Goal: Task Accomplishment & Management: Use online tool/utility

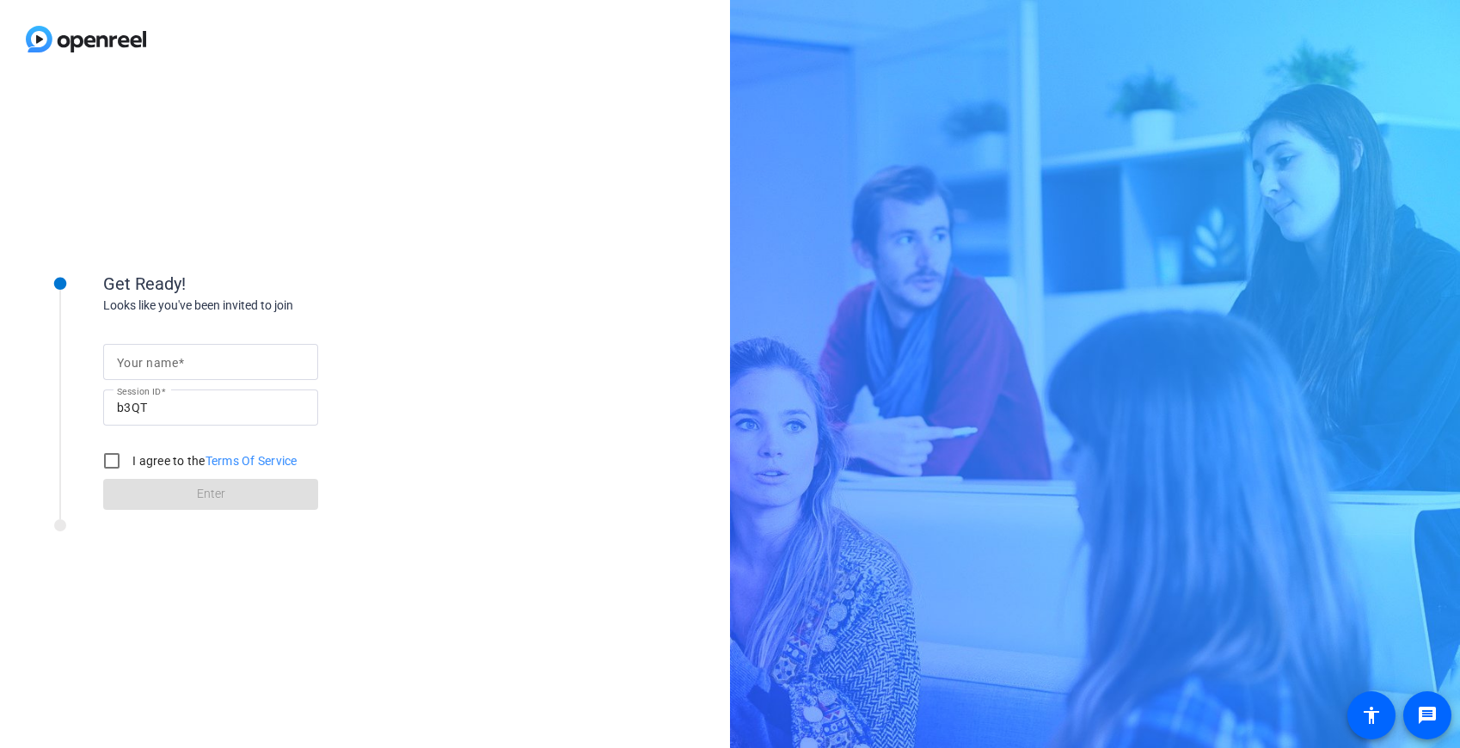
click at [237, 354] on input "Your name" at bounding box center [210, 362] width 187 height 21
type input "[PERSON_NAME]"
click at [115, 461] on input "I agree to the Terms Of Service" at bounding box center [112, 461] width 34 height 34
checkbox input "true"
click at [154, 499] on span at bounding box center [210, 494] width 215 height 41
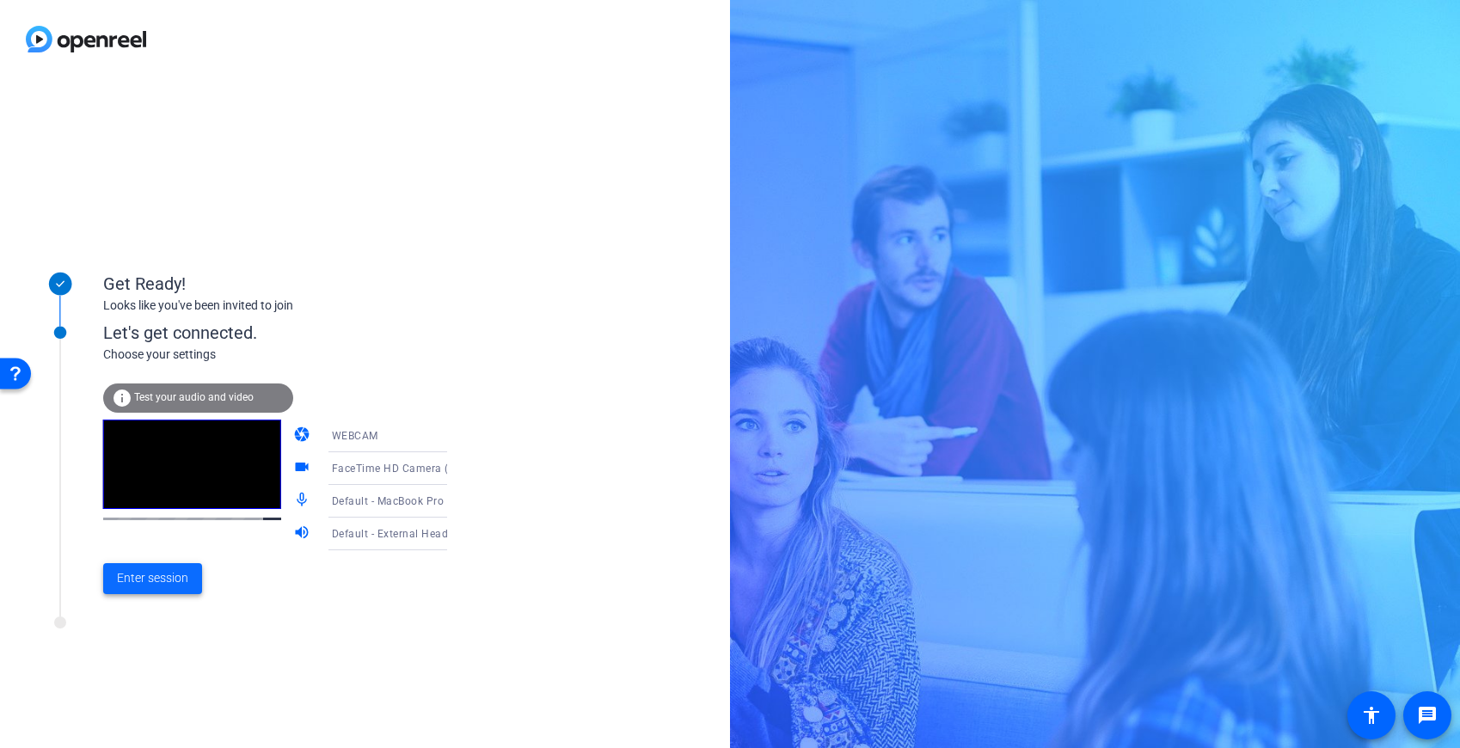
click at [171, 577] on span "Enter session" at bounding box center [152, 578] width 71 height 18
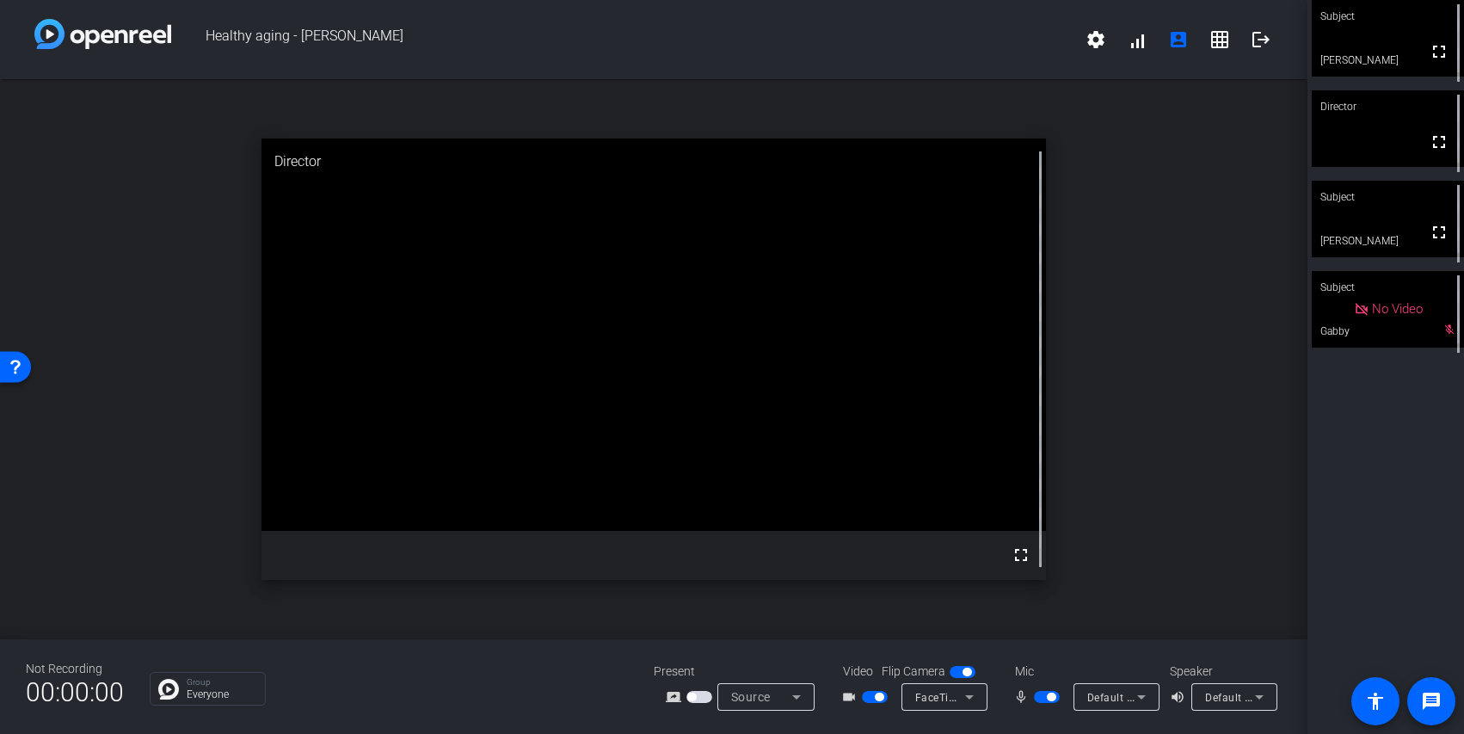
click at [1047, 697] on span "button" at bounding box center [1051, 696] width 9 height 9
click at [1446, 501] on div "Subject fullscreen [PERSON_NAME] Director fullscreen Subject fullscreen [PERSON…" at bounding box center [1385, 367] width 157 height 734
click at [1288, 366] on div "open_in_new Director fullscreen" at bounding box center [653, 359] width 1307 height 560
click at [1046, 696] on span "button" at bounding box center [1047, 697] width 26 height 12
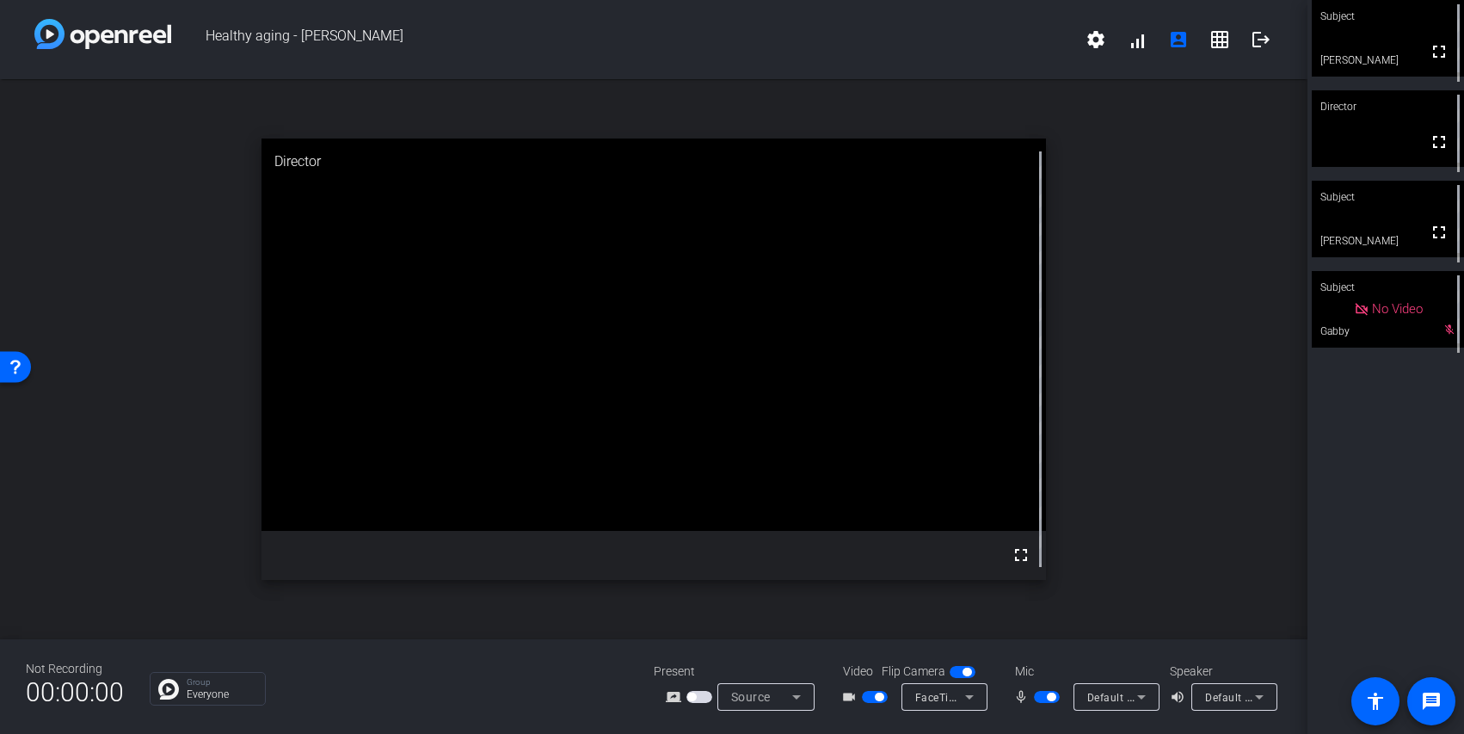
click at [1041, 700] on span "button" at bounding box center [1047, 697] width 26 height 12
click at [1050, 695] on span "button" at bounding box center [1047, 697] width 26 height 12
click at [1050, 698] on span "button" at bounding box center [1051, 696] width 9 height 9
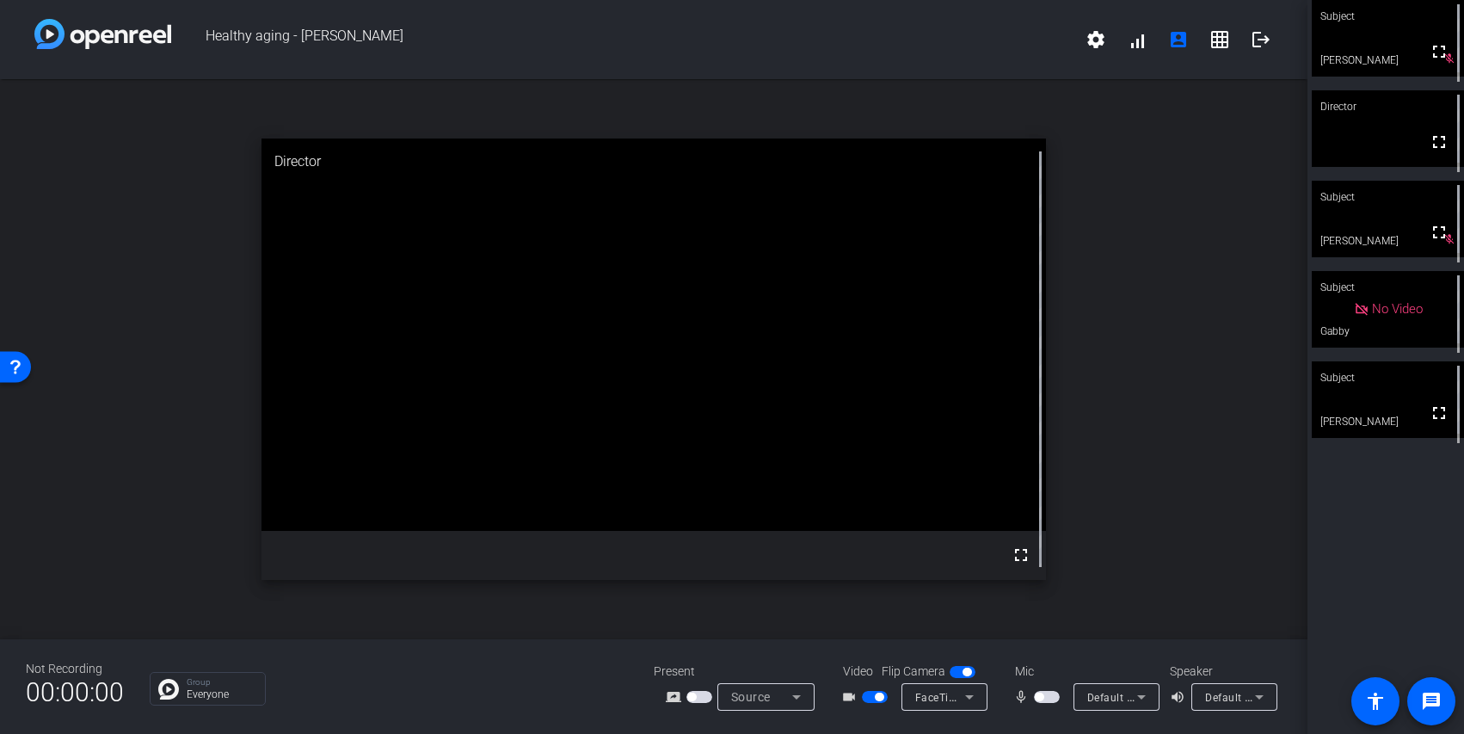
drag, startPoint x: 1402, startPoint y: 394, endPoint x: 1390, endPoint y: 403, distance: 15.3
click at [1401, 394] on video at bounding box center [1387, 399] width 152 height 77
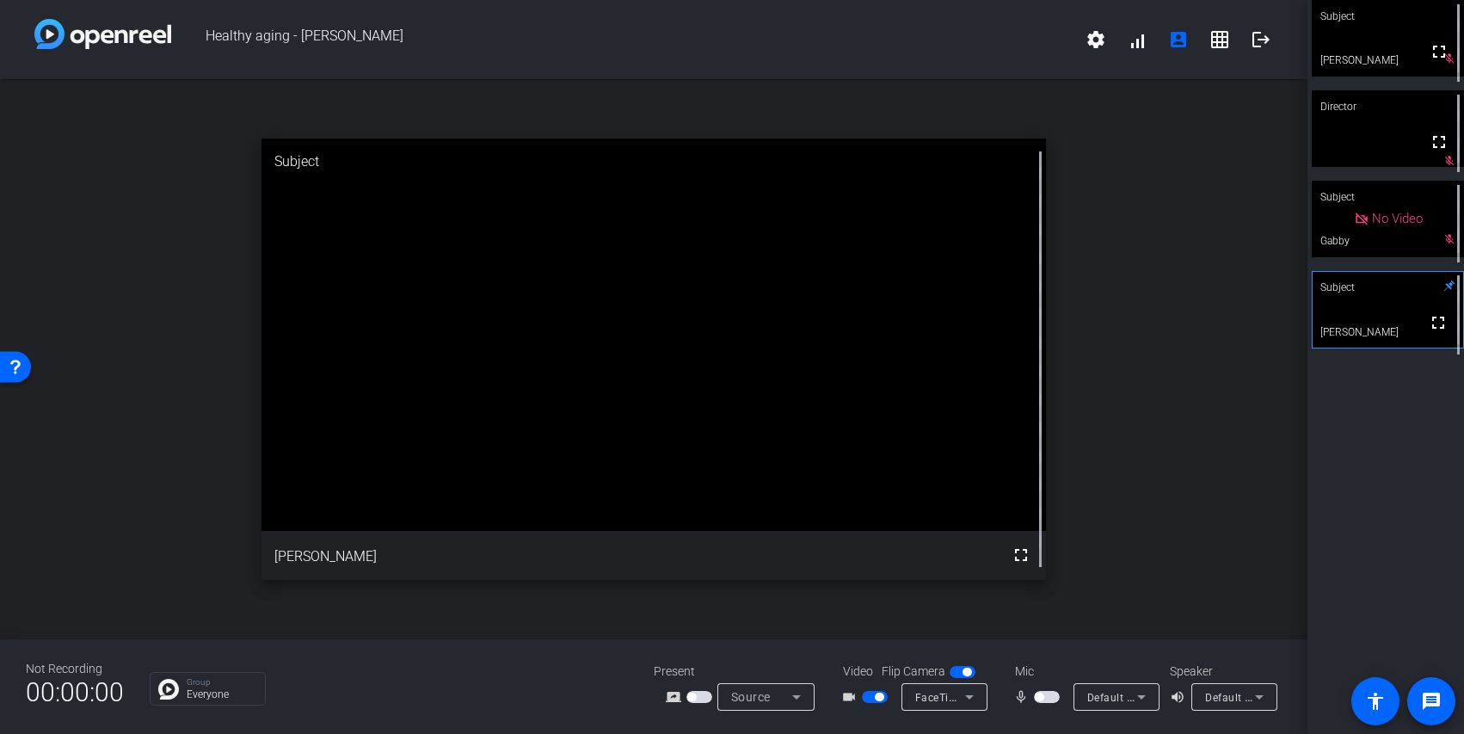
click at [1047, 700] on span "button" at bounding box center [1047, 697] width 26 height 12
click at [1391, 459] on div "Subject fullscreen [PERSON_NAME] Director fullscreen mic_off_outline Subject No…" at bounding box center [1385, 367] width 157 height 734
click at [1045, 698] on span "button" at bounding box center [1047, 697] width 26 height 12
click at [1050, 695] on span "button" at bounding box center [1047, 697] width 26 height 12
click at [1047, 697] on span "button" at bounding box center [1051, 696] width 9 height 9
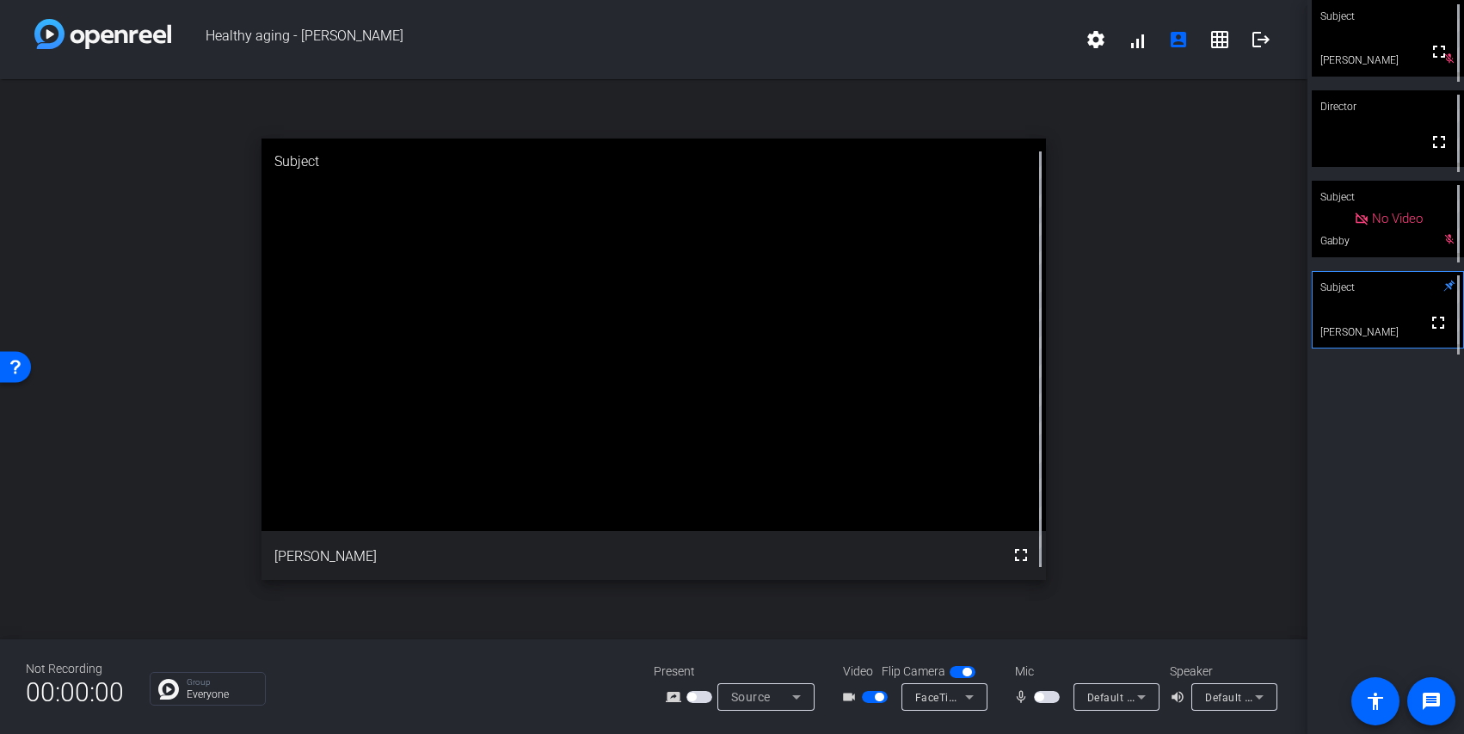
click at [1164, 414] on div "open_in_new Subject fullscreen [PERSON_NAME]" at bounding box center [653, 359] width 1307 height 560
click at [1056, 666] on div "Mic" at bounding box center [1084, 671] width 172 height 18
drag, startPoint x: 1049, startPoint y: 699, endPoint x: 1061, endPoint y: 693, distance: 13.5
click at [1050, 699] on span "button" at bounding box center [1047, 697] width 26 height 12
click at [1205, 251] on div "open_in_new Subject fullscreen [PERSON_NAME]" at bounding box center [653, 359] width 1307 height 560
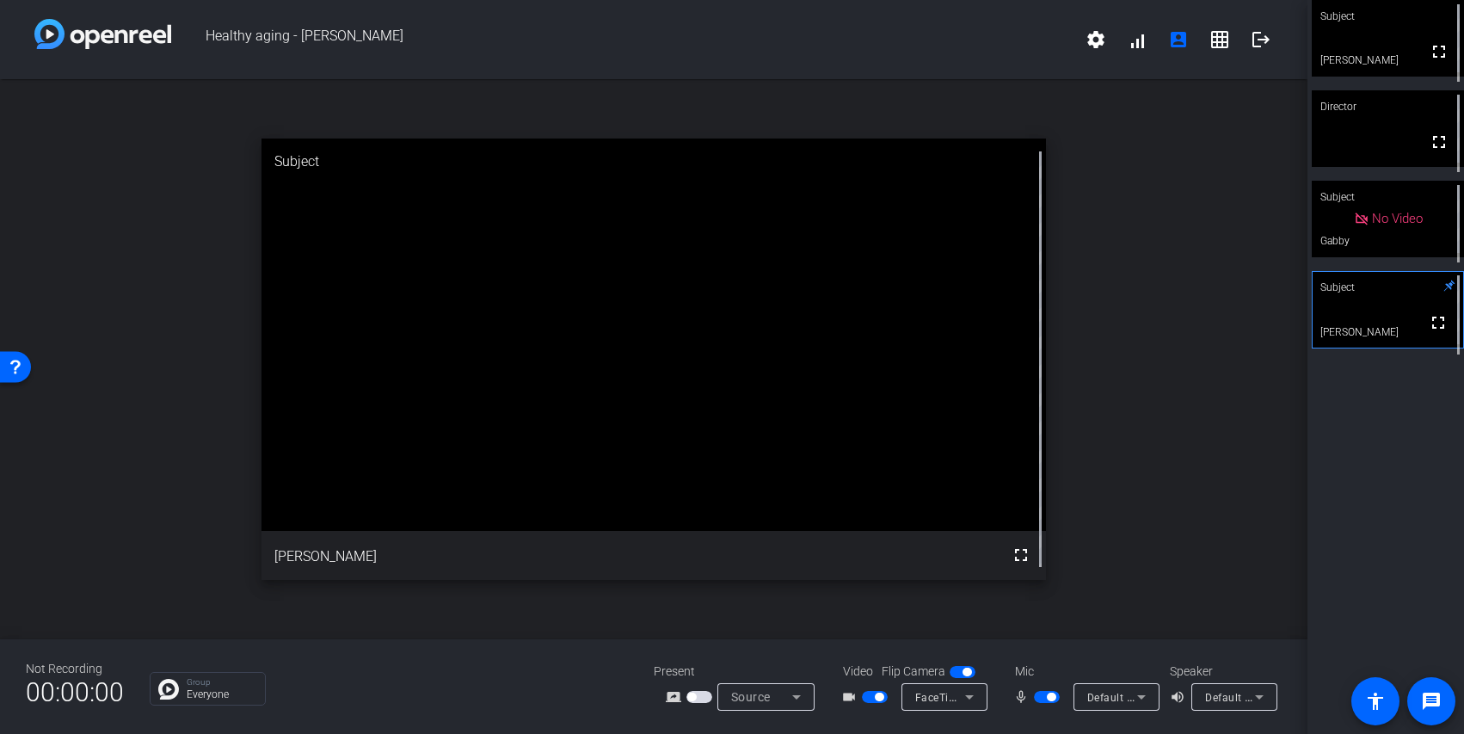
click at [1426, 440] on div "Subject fullscreen [PERSON_NAME] Director fullscreen Subject No Video Gabby Sub…" at bounding box center [1385, 367] width 157 height 734
click at [1053, 658] on div "Not Recording 00:00:00 Group Everyone Present screen_share_outline Source Video…" at bounding box center [653, 686] width 1307 height 95
drag, startPoint x: 1258, startPoint y: 524, endPoint x: 1241, endPoint y: 525, distance: 17.2
click at [1247, 525] on div "open_in_new Subject fullscreen [PERSON_NAME]" at bounding box center [653, 359] width 1307 height 560
click at [1022, 723] on div "Not Recording 00:00:00 Group Everyone Present screen_share_outline Source Video…" at bounding box center [653, 686] width 1307 height 95
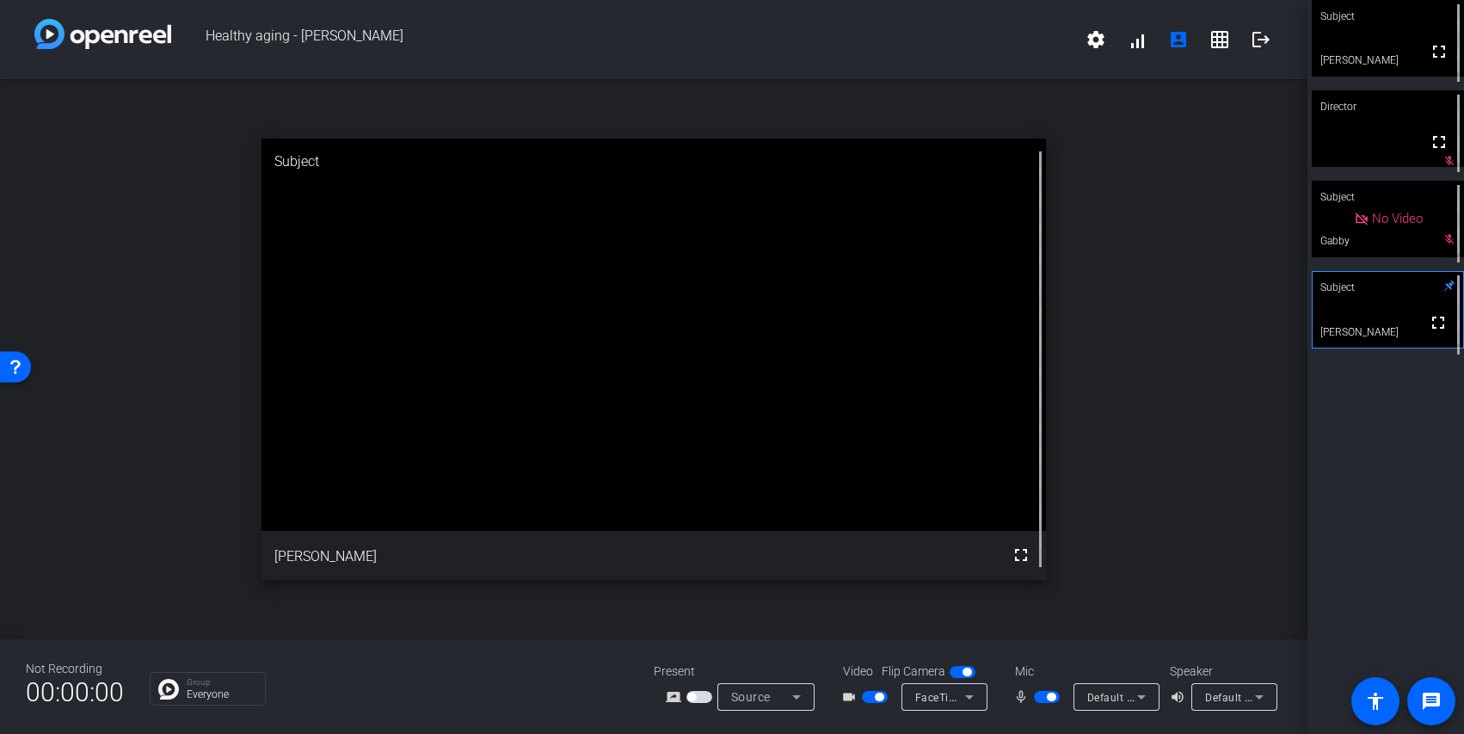
click at [1047, 697] on span "button" at bounding box center [1051, 696] width 9 height 9
click at [1047, 697] on span "button" at bounding box center [1047, 697] width 26 height 12
click at [1047, 697] on span "button" at bounding box center [1051, 696] width 9 height 9
click at [1053, 698] on span "button" at bounding box center [1047, 697] width 26 height 12
click at [1045, 700] on span "button" at bounding box center [1047, 697] width 26 height 12
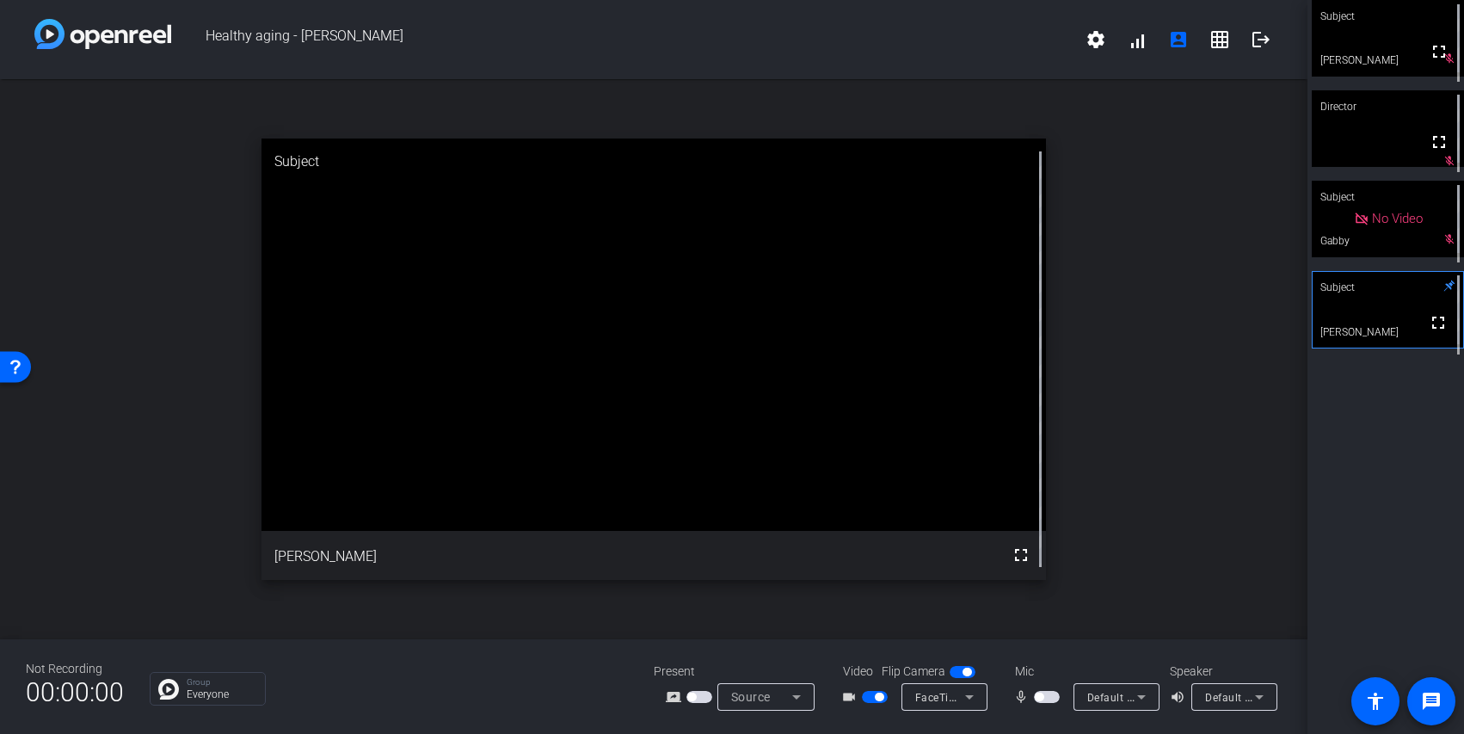
click at [1045, 700] on span "button" at bounding box center [1047, 697] width 26 height 12
click at [1046, 700] on span "button" at bounding box center [1047, 697] width 26 height 12
click at [1045, 702] on span "button" at bounding box center [1047, 697] width 26 height 12
click at [1042, 723] on div "Not Recording 00:00:00 Group Everyone Present screen_share_outline Source Video…" at bounding box center [653, 686] width 1307 height 95
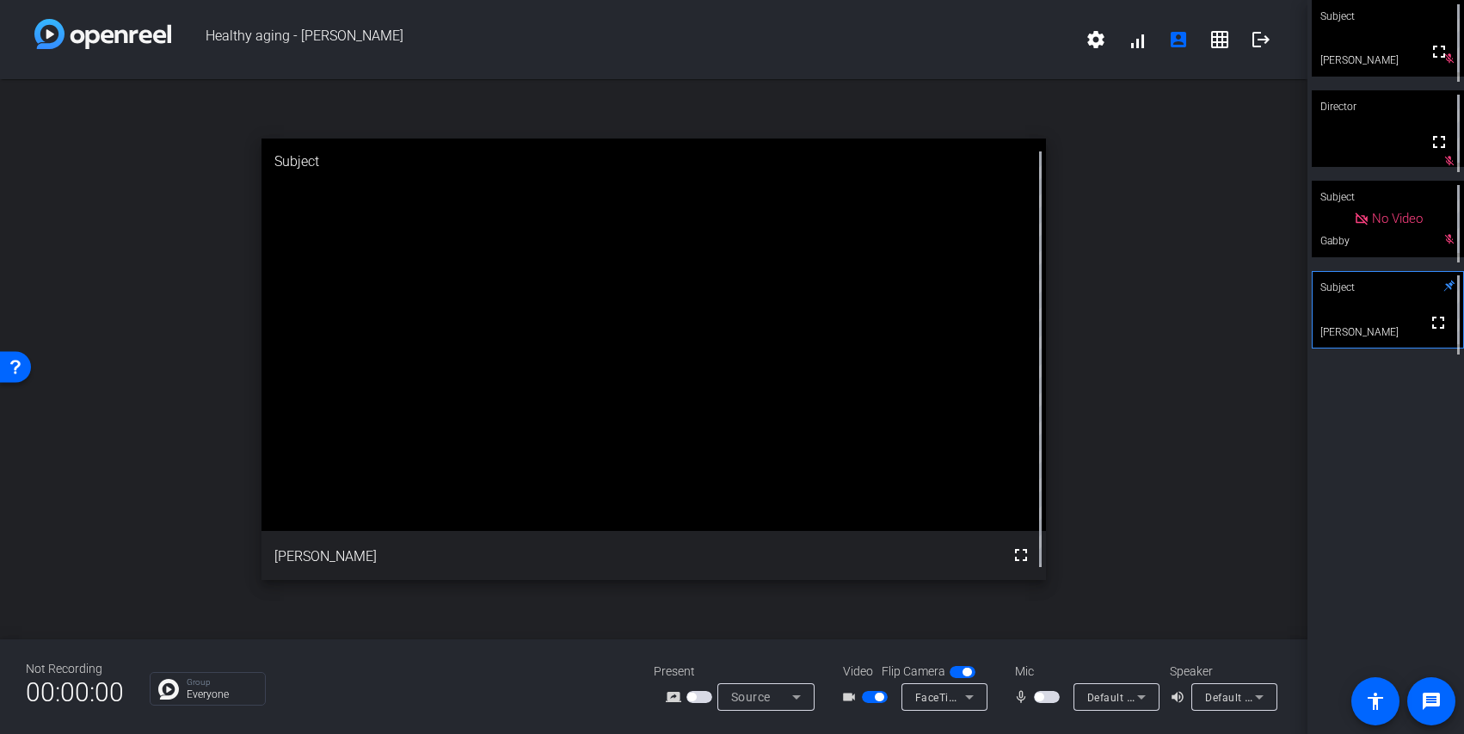
click at [1046, 698] on span "button" at bounding box center [1047, 697] width 26 height 12
click at [1047, 697] on span "button" at bounding box center [1047, 697] width 26 height 12
click at [1047, 697] on span "button" at bounding box center [1051, 696] width 9 height 9
click at [1047, 698] on span "button" at bounding box center [1047, 697] width 26 height 12
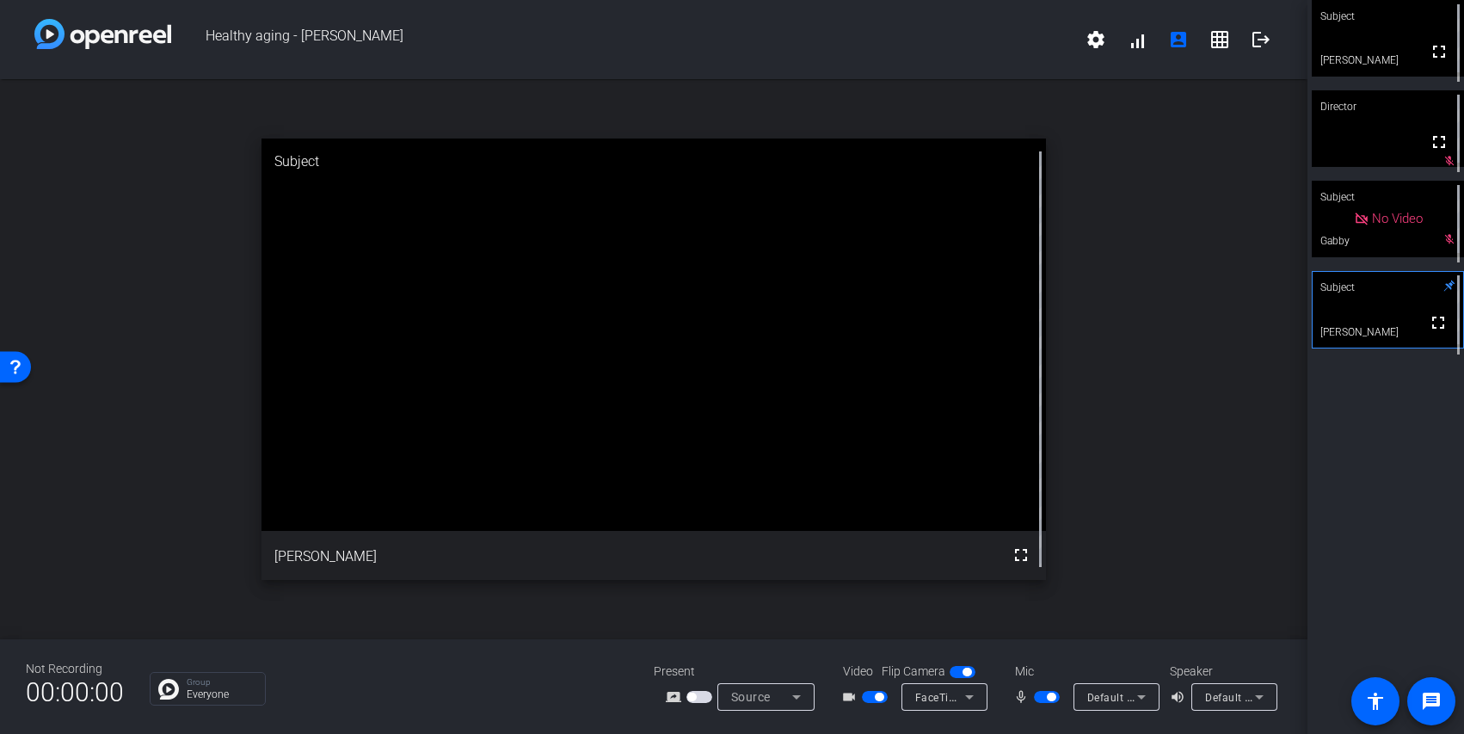
click at [1047, 698] on span "button" at bounding box center [1051, 696] width 9 height 9
click at [1050, 702] on span "button" at bounding box center [1047, 697] width 26 height 12
click at [1047, 699] on span "button" at bounding box center [1051, 696] width 9 height 9
click at [1044, 697] on span "button" at bounding box center [1047, 697] width 26 height 12
click at [1044, 700] on span "button" at bounding box center [1047, 697] width 26 height 12
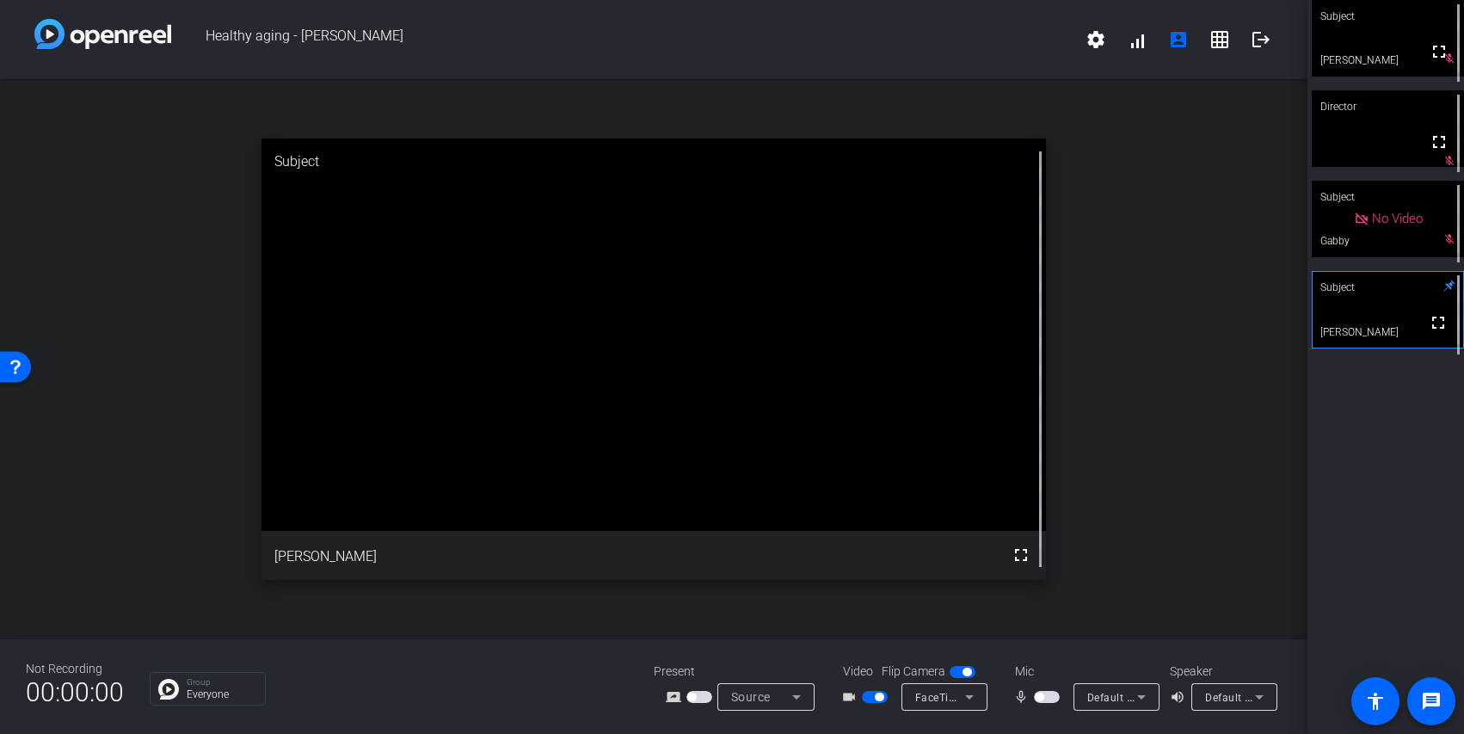
click at [1049, 697] on span "button" at bounding box center [1047, 697] width 26 height 12
click at [1047, 694] on span "button" at bounding box center [1051, 696] width 9 height 9
click at [1047, 694] on span "button" at bounding box center [1047, 697] width 26 height 12
click at [1041, 700] on span "button" at bounding box center [1047, 697] width 26 height 12
click at [1050, 697] on span "button" at bounding box center [1047, 697] width 26 height 12
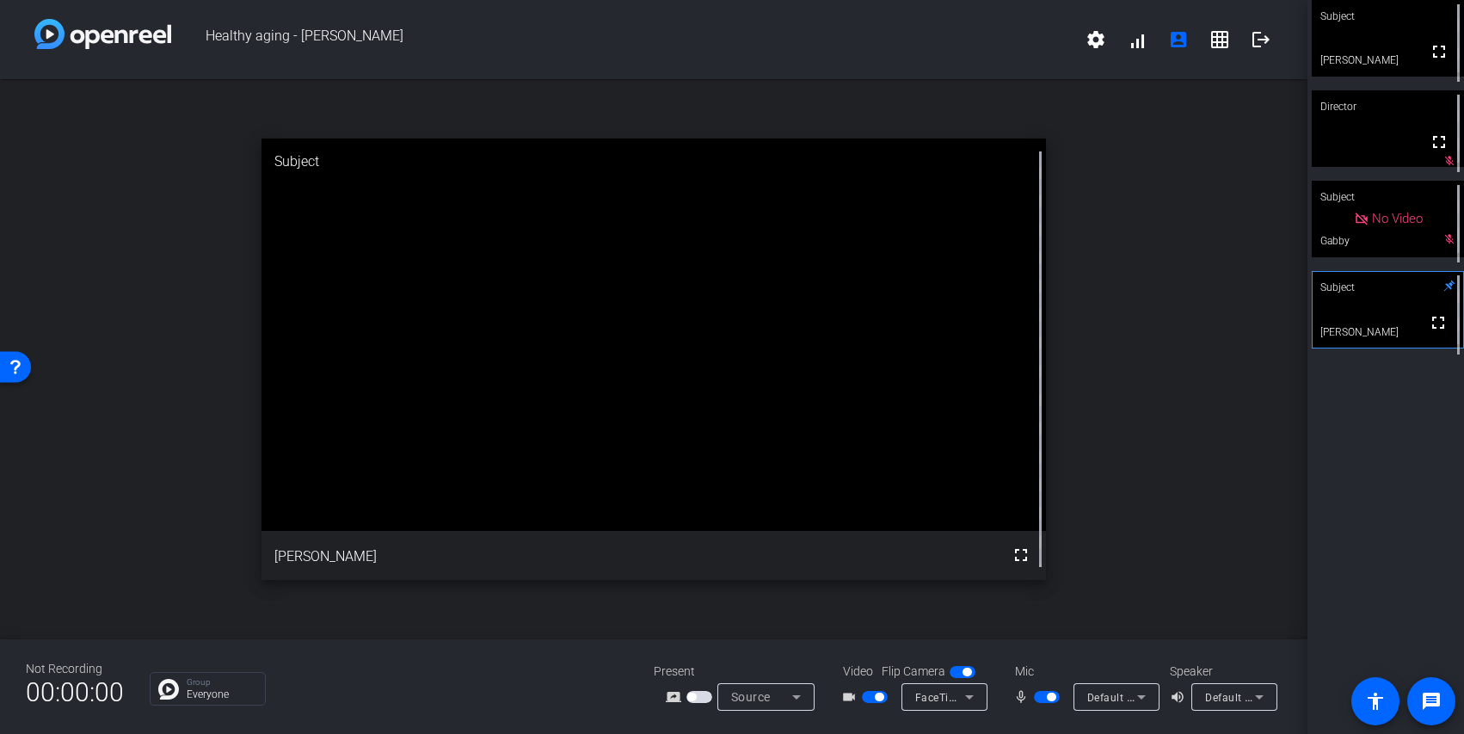
click at [1043, 697] on span "button" at bounding box center [1047, 697] width 26 height 12
click at [1042, 730] on div "Not Recording 00:00:00 Group Everyone Present screen_share_outline Source Video…" at bounding box center [653, 686] width 1307 height 95
click at [1048, 696] on span "button" at bounding box center [1047, 697] width 26 height 12
click at [1368, 580] on div "Subject fullscreen [PERSON_NAME] Director fullscreen mic_off_outline Subject No…" at bounding box center [1385, 367] width 157 height 734
click at [1047, 696] on span "button" at bounding box center [1051, 696] width 9 height 9
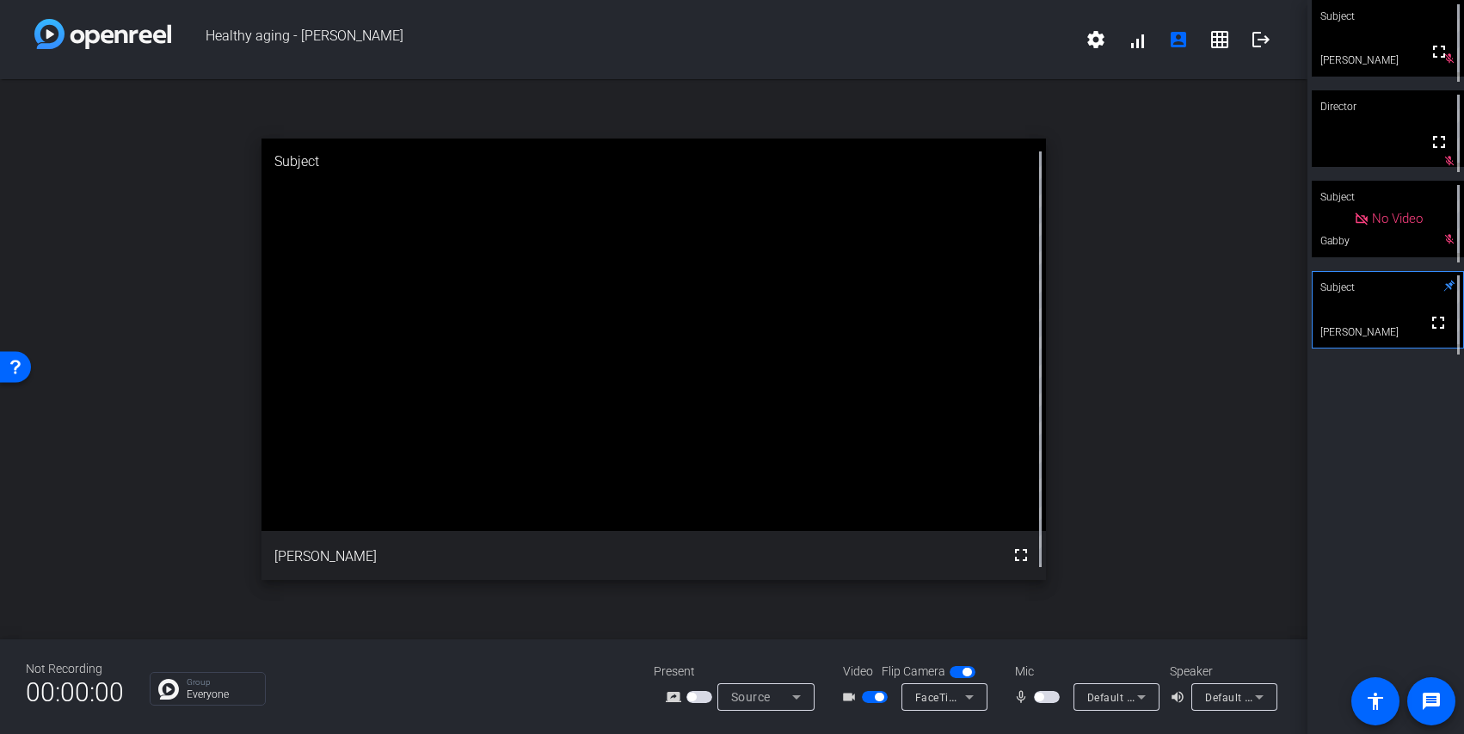
click at [1047, 697] on span "button" at bounding box center [1047, 697] width 26 height 12
click at [1047, 697] on span "button" at bounding box center [1051, 696] width 9 height 9
click at [1047, 698] on span "button" at bounding box center [1047, 697] width 26 height 12
